Goal: Task Accomplishment & Management: Use online tool/utility

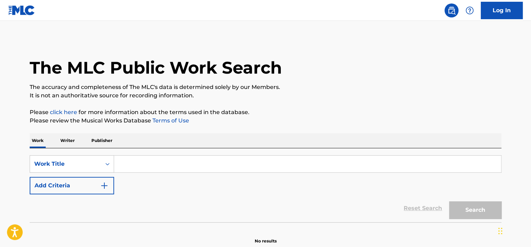
click at [489, 6] on link "Log In" at bounding box center [502, 10] width 42 height 17
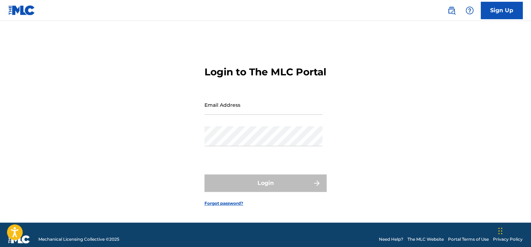
type input "[PERSON_NAME][EMAIL_ADDRESS][PERSON_NAME][DOMAIN_NAME]"
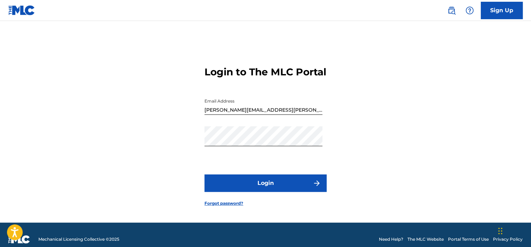
click at [255, 189] on button "Login" at bounding box center [266, 183] width 122 height 17
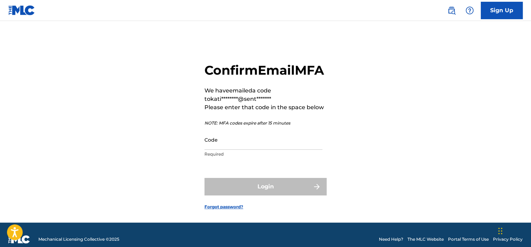
click at [213, 150] on input "Code" at bounding box center [264, 140] width 118 height 20
paste input "691833"
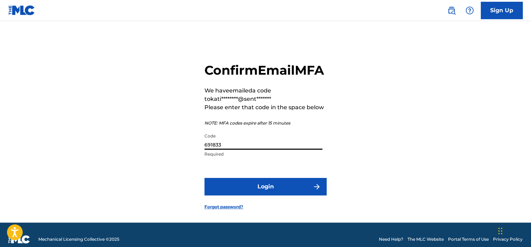
type input "691833"
click at [230, 196] on button "Login" at bounding box center [266, 186] width 122 height 17
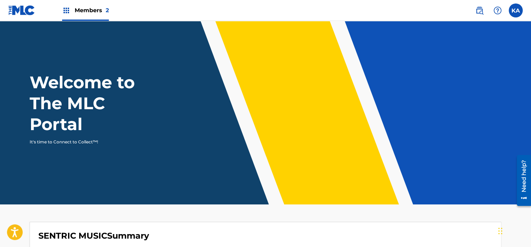
click at [92, 15] on div "Members 2" at bounding box center [85, 10] width 47 height 21
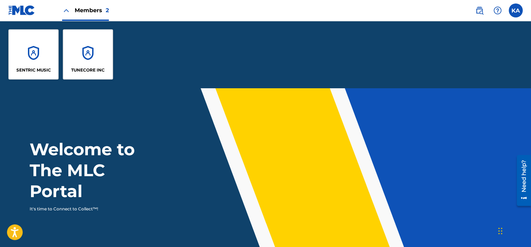
click at [41, 53] on div "SENTRIC MUSIC" at bounding box center [33, 54] width 50 height 50
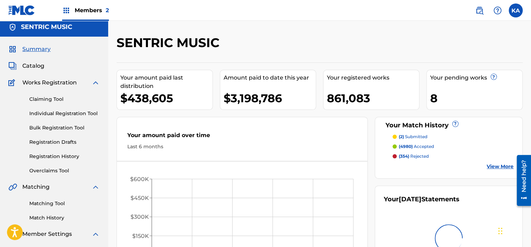
scroll to position [5, 0]
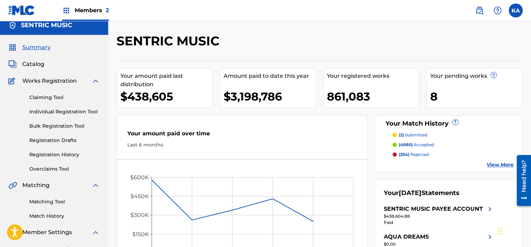
click at [50, 166] on link "Overclaims Tool" at bounding box center [64, 168] width 71 height 7
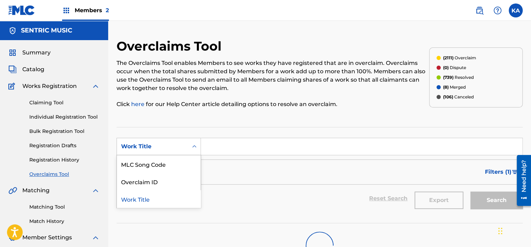
click at [181, 141] on div "Work Title" at bounding box center [152, 146] width 71 height 13
click at [151, 169] on div "MLC Song Code" at bounding box center [159, 163] width 84 height 17
click at [163, 149] on div "MLC Song Code" at bounding box center [152, 146] width 63 height 8
click at [154, 179] on div "Overclaim ID" at bounding box center [159, 181] width 84 height 17
click at [218, 147] on input "Search Form" at bounding box center [362, 146] width 322 height 17
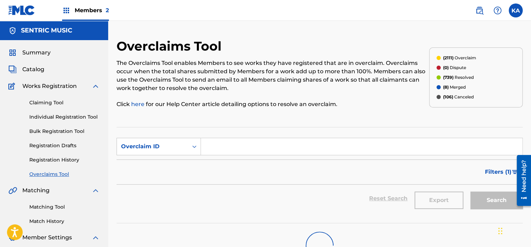
paste input "22085"
type input "22085"
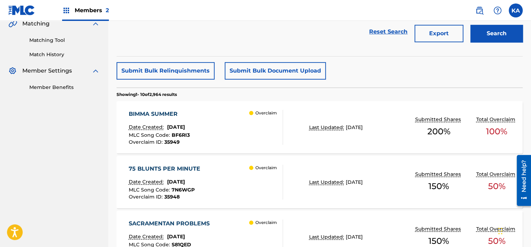
scroll to position [168, 0]
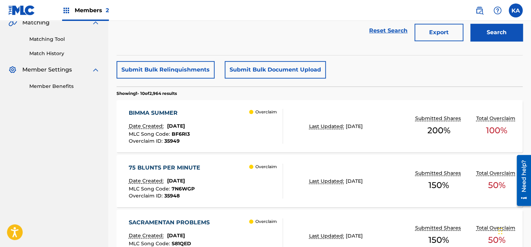
click at [481, 28] on button "Search" at bounding box center [497, 32] width 52 height 17
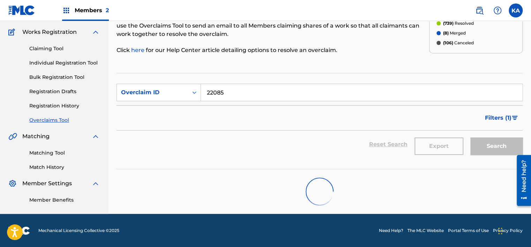
scroll to position [139, 0]
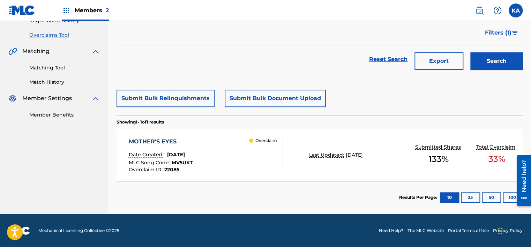
click at [226, 142] on div "MOTHER'S EYES Date Created: [DATE] MLC Song Code : MV5UKT Overclaim ID : 22085 …" at bounding box center [206, 155] width 154 height 35
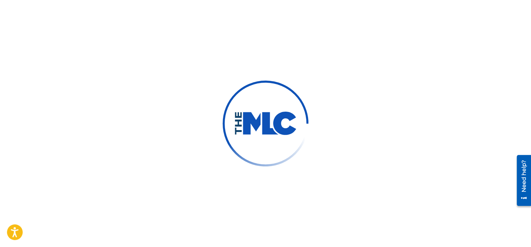
scroll to position [31, 0]
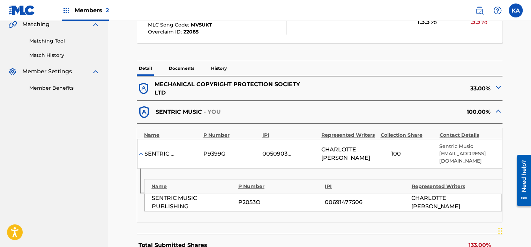
scroll to position [123, 0]
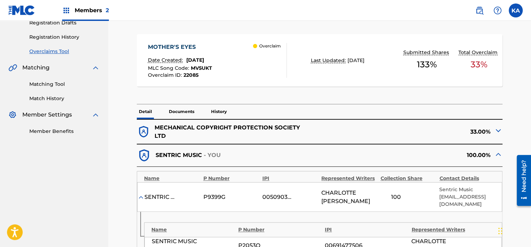
click at [219, 110] on p "History" at bounding box center [219, 111] width 20 height 15
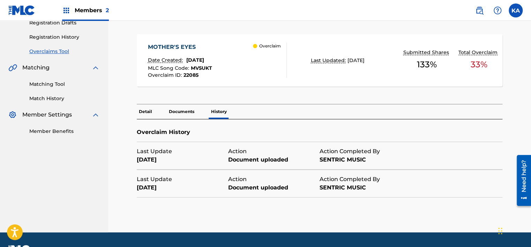
click at [184, 112] on p "Documents" at bounding box center [182, 111] width 30 height 15
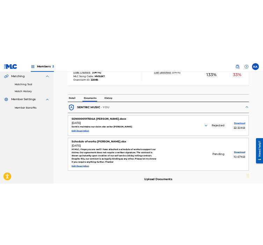
scroll to position [185, 0]
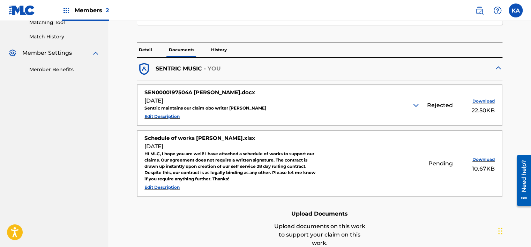
click at [161, 187] on button "Edit Description" at bounding box center [162, 187] width 35 height 10
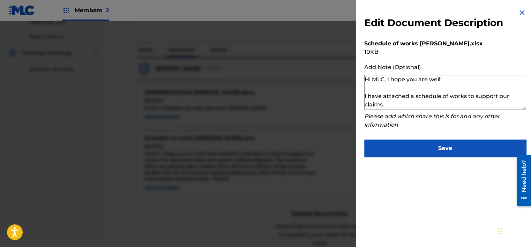
click at [519, 14] on img at bounding box center [522, 12] width 8 height 8
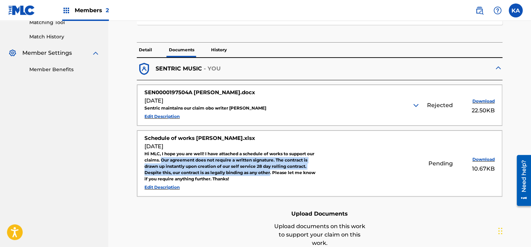
drag, startPoint x: 161, startPoint y: 159, endPoint x: 273, endPoint y: 172, distance: 113.2
click at [273, 172] on div "Hi MLC, I hope you are well! I have attached a schedule of works to support our…" at bounding box center [232, 166] width 174 height 31
copy div "Our agreement does not require a written signature. The contract is drawn up in…"
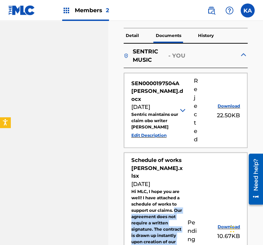
scroll to position [403, 0]
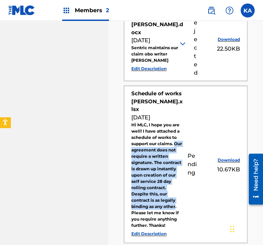
copy div "Our agreement does not require a written signature. The contract is drawn up in…"
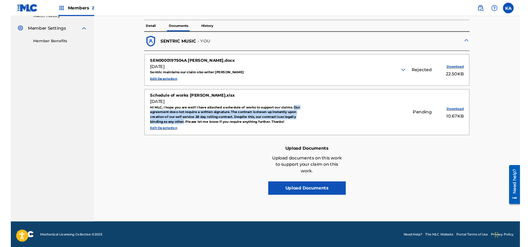
scroll to position [200, 0]
